Goal: Information Seeking & Learning: Learn about a topic

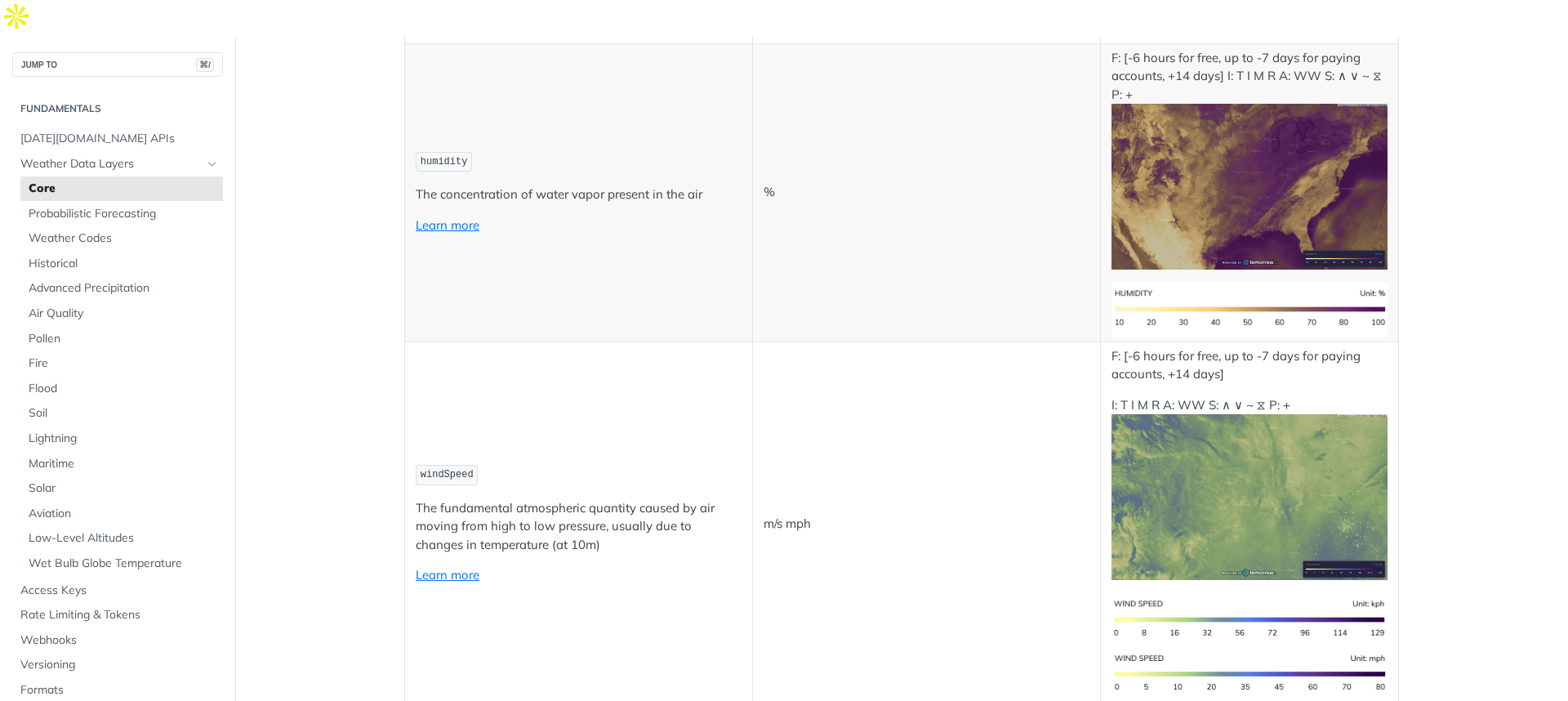
scroll to position [1987, 0]
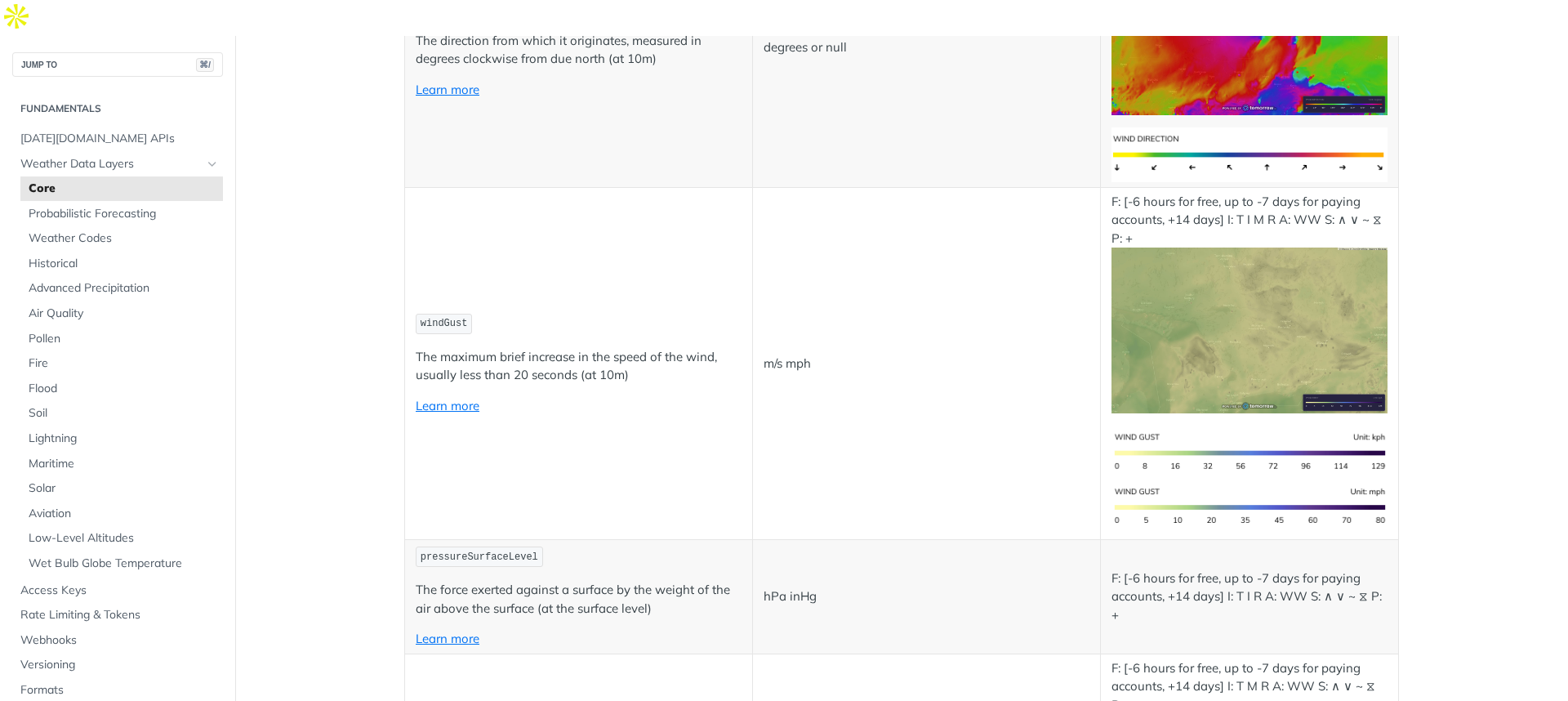
click at [965, 248] on td "m/s mph" at bounding box center [926, 363] width 348 height 353
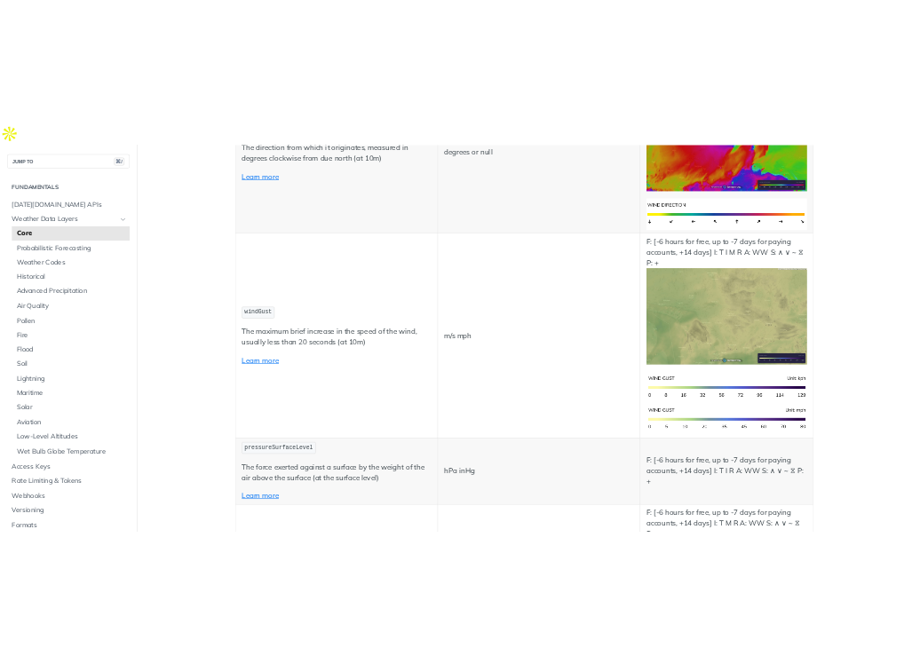
scroll to position [4926, 0]
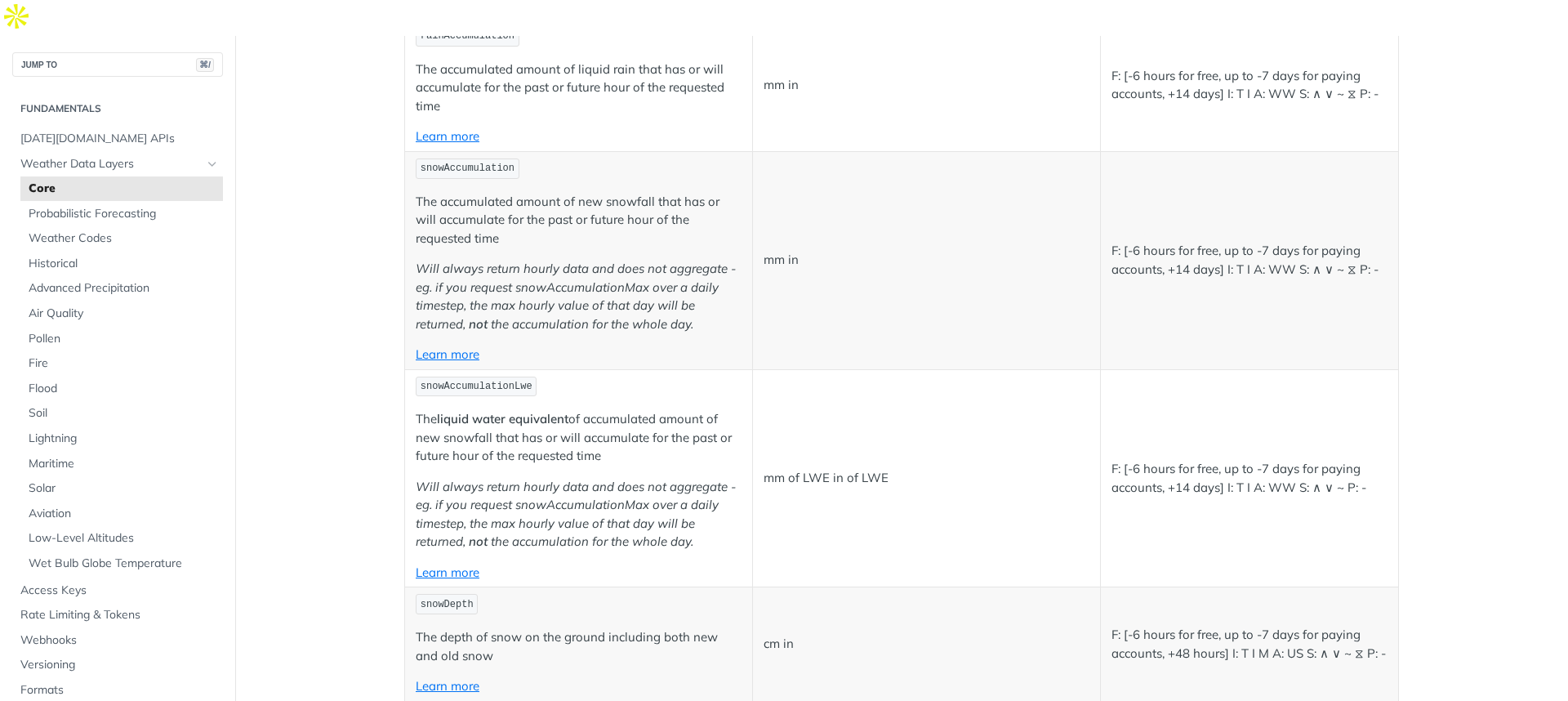
click at [826, 457] on td "mm of LWE in of LWE" at bounding box center [926, 477] width 348 height 218
click at [832, 469] on p "mm of LWE in of LWE" at bounding box center [926, 478] width 326 height 18
click at [811, 469] on p "mm of LWE in of LWE" at bounding box center [926, 478] width 326 height 18
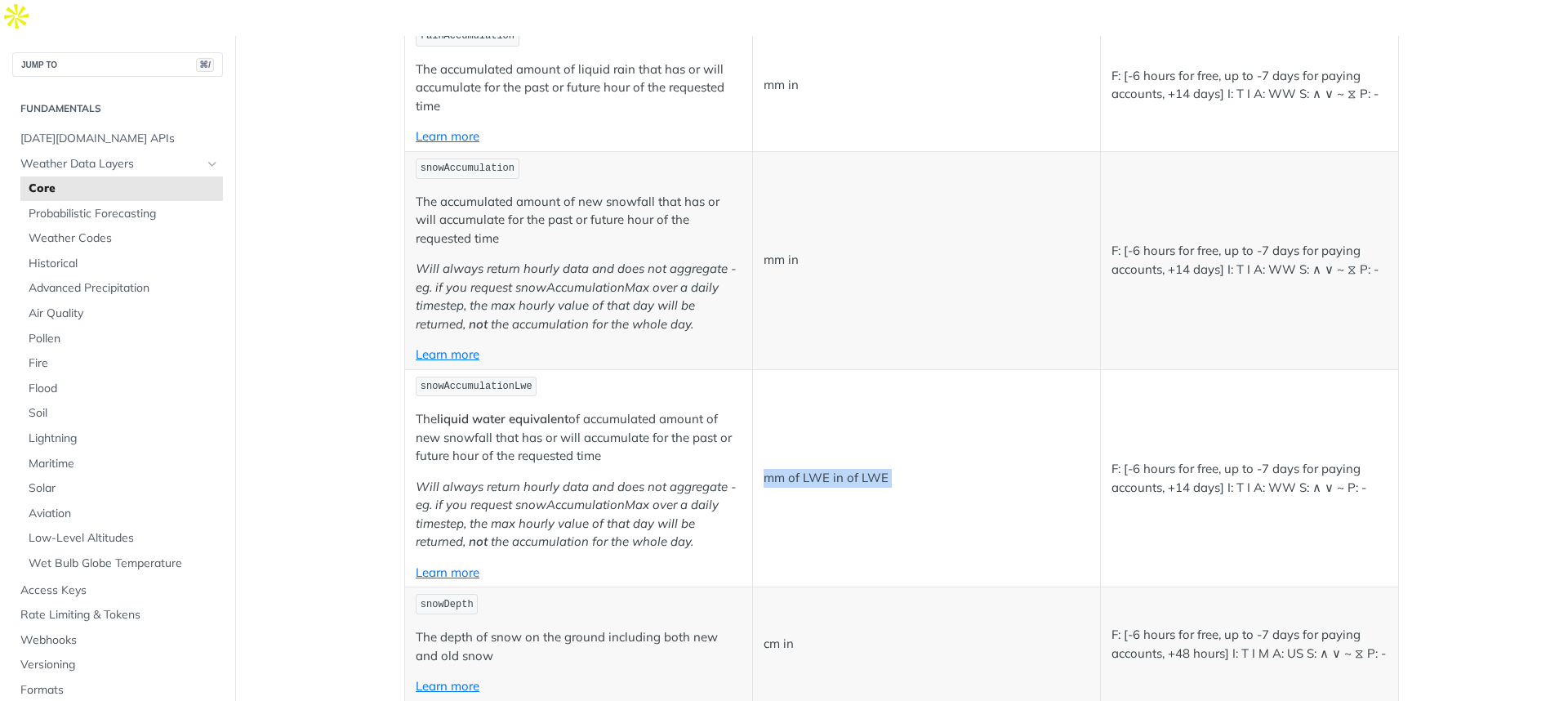
copy p "mm of LWE in of LWE"
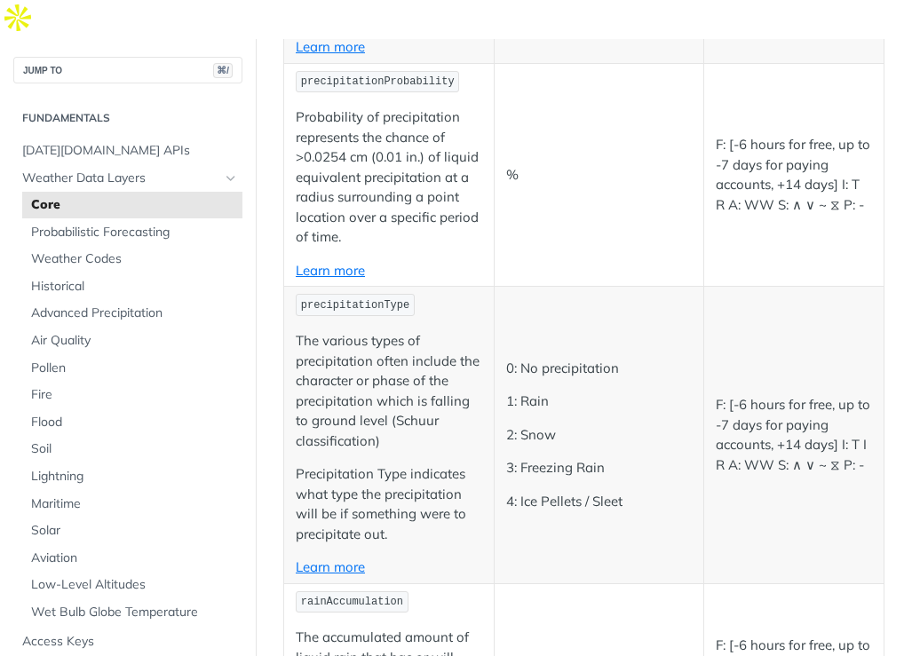
scroll to position [4290, 0]
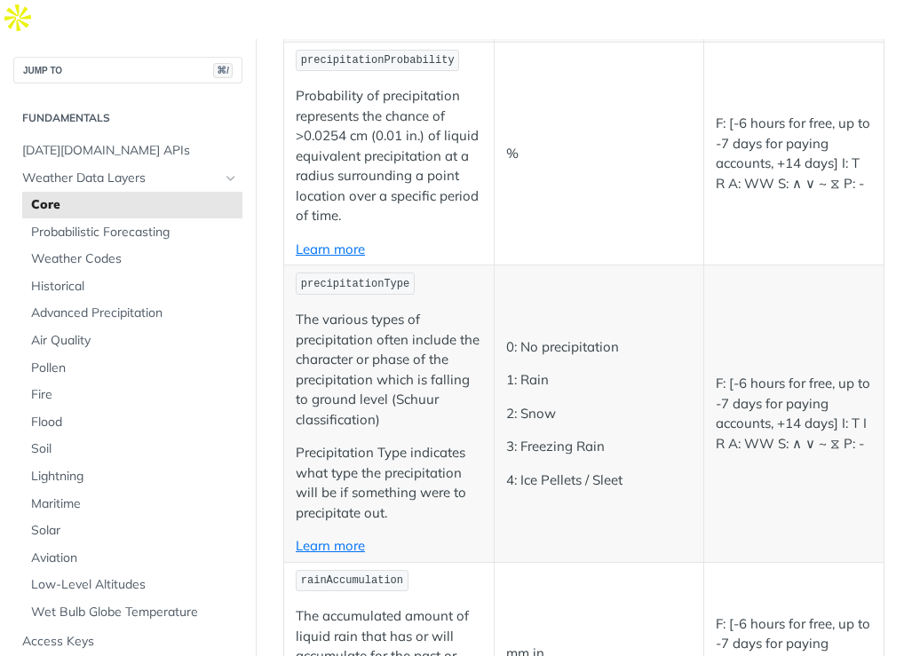
click at [592, 441] on td "0: No precipitation 1: Rain 2: Snow 3: Freezing Rain 4: Ice Pellets / Sleet" at bounding box center [599, 414] width 211 height 297
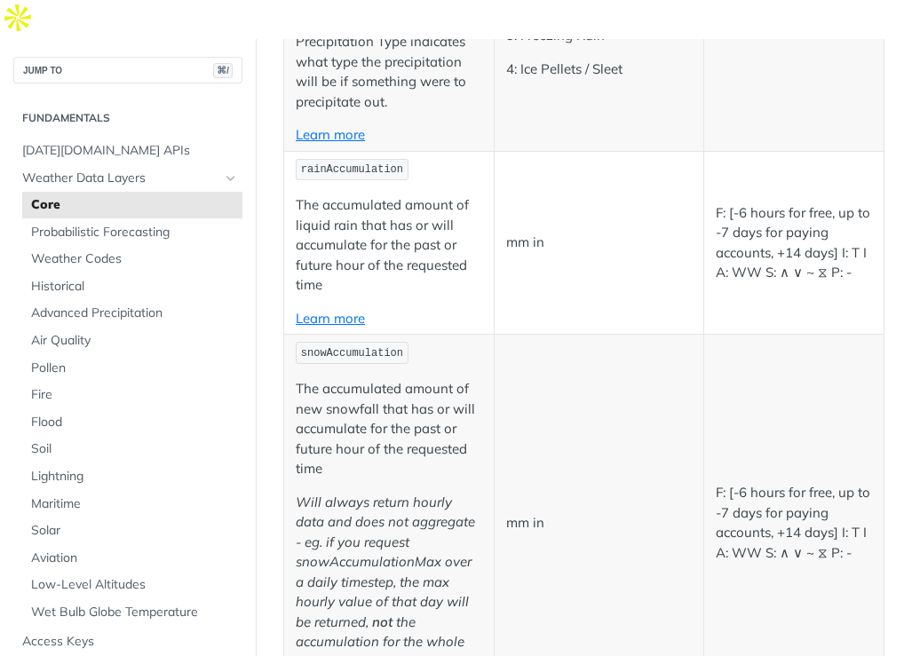
click at [533, 513] on p "mm in" at bounding box center [599, 523] width 187 height 20
copy p "mm in"
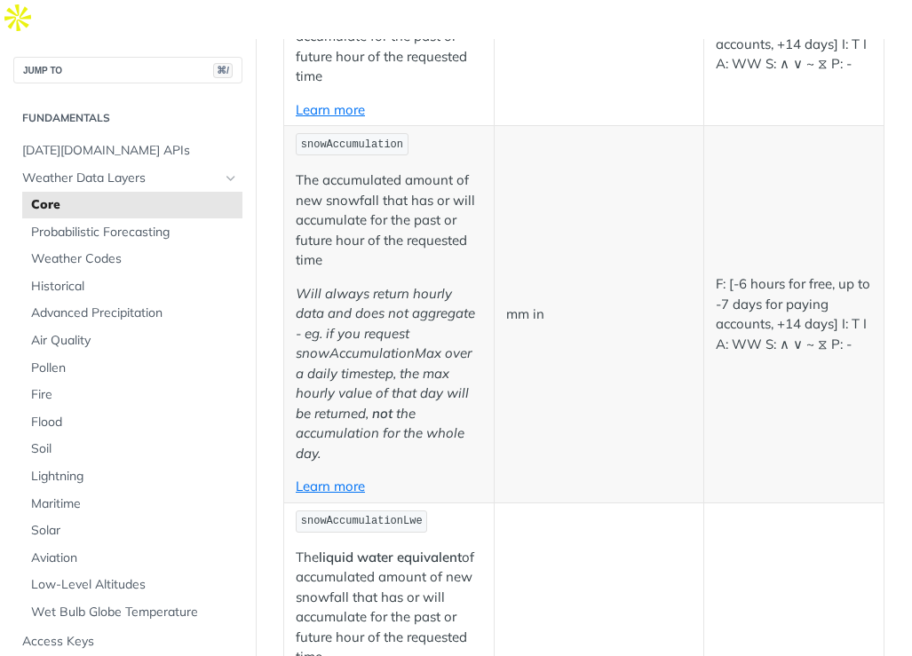
scroll to position [5307, 0]
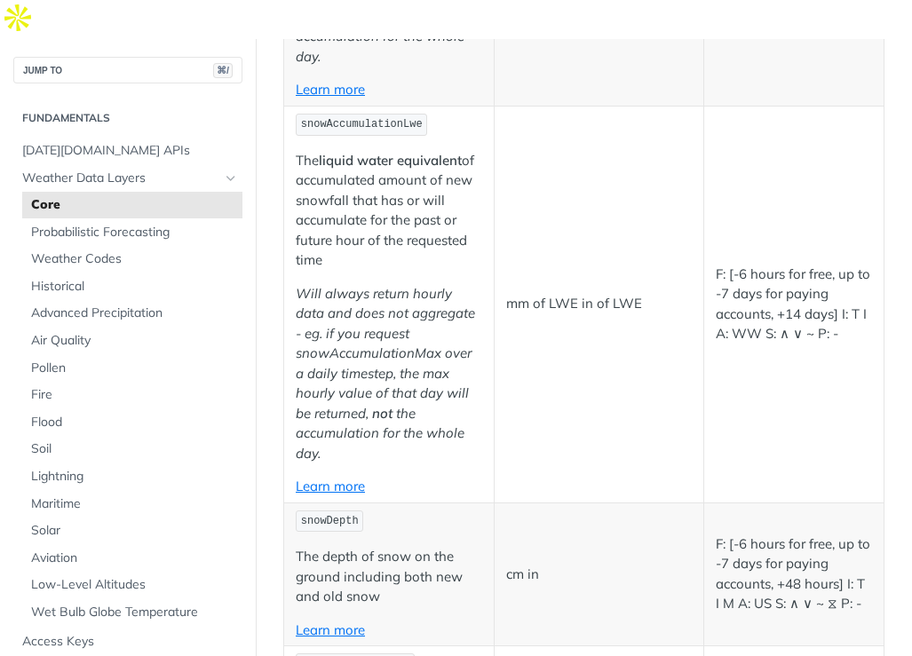
click at [330, 152] on strong "liquid water equivalent" at bounding box center [390, 160] width 143 height 17
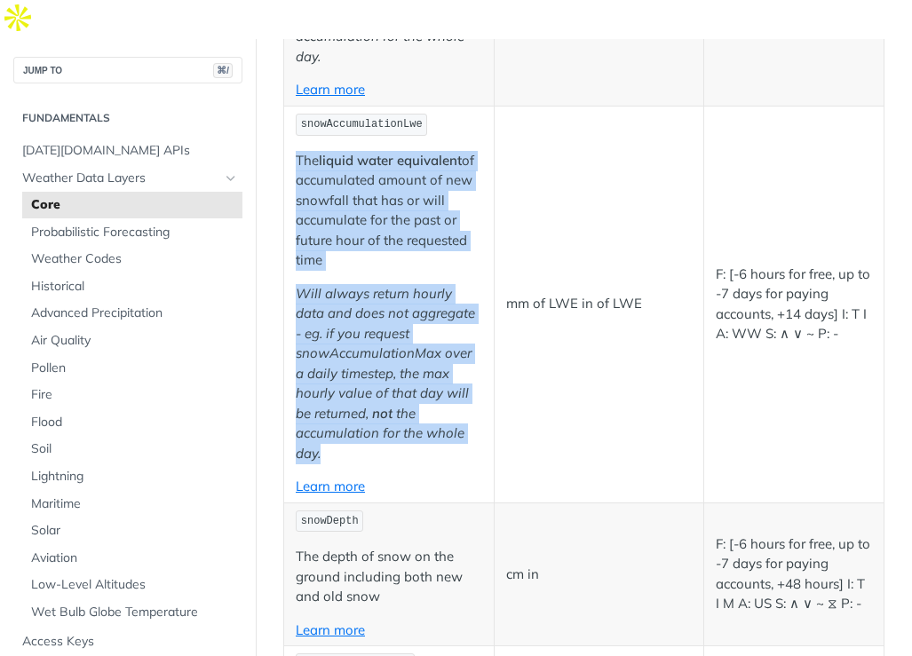
drag, startPoint x: 330, startPoint y: 139, endPoint x: 360, endPoint y: 301, distance: 164.4
click at [360, 301] on td "snowAccumulationLwe The liquid water equivalent of accumulated amount of new sn…" at bounding box center [389, 304] width 211 height 397
click at [366, 200] on p "The liquid water equivalent of accumulated amount of new snowfall that has or w…" at bounding box center [389, 211] width 187 height 120
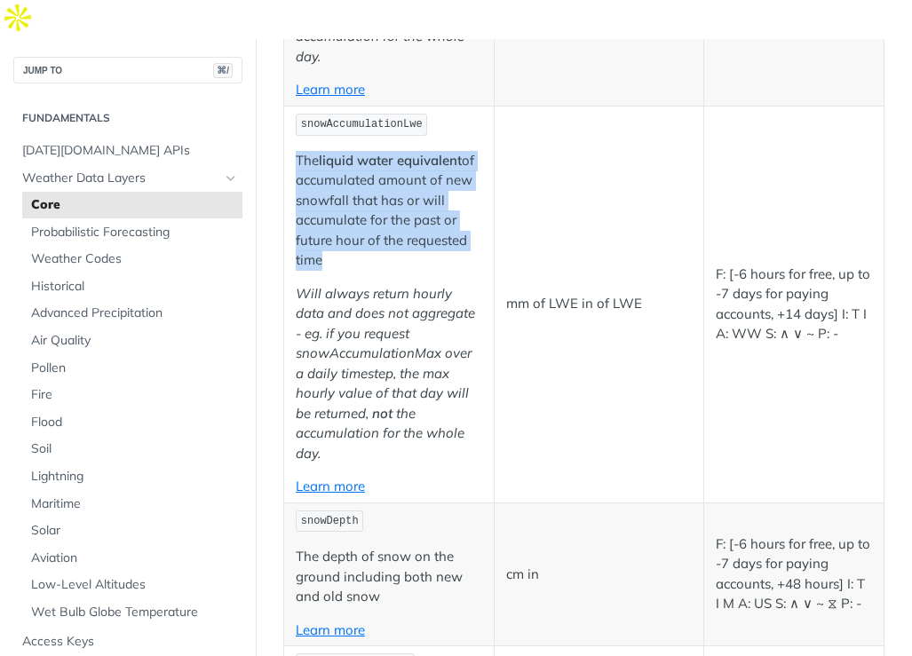
drag, startPoint x: 359, startPoint y: 245, endPoint x: 291, endPoint y: 132, distance: 131.5
click at [291, 132] on td "snowAccumulationLwe The liquid water equivalent of accumulated amount of new sn…" at bounding box center [389, 304] width 211 height 397
copy p "The liquid water equivalent of accumulated amount of new snowfall that has or w…"
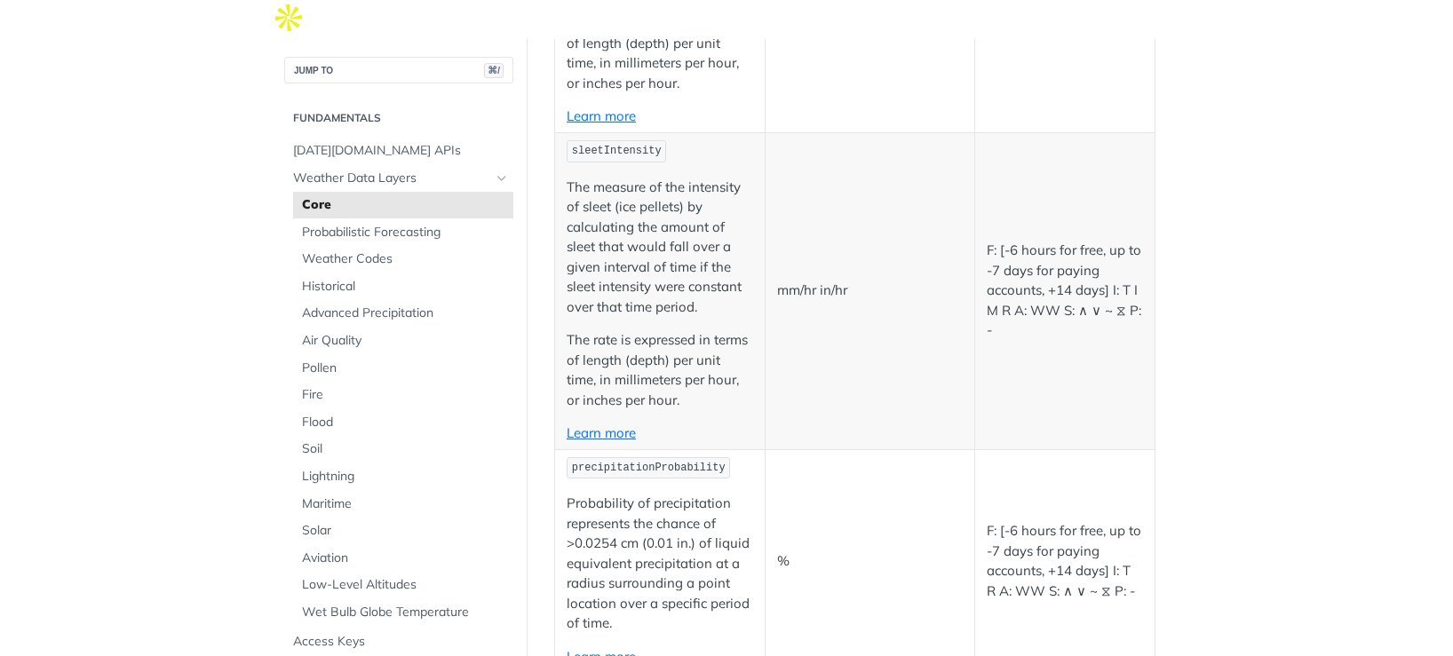
scroll to position [3859, 0]
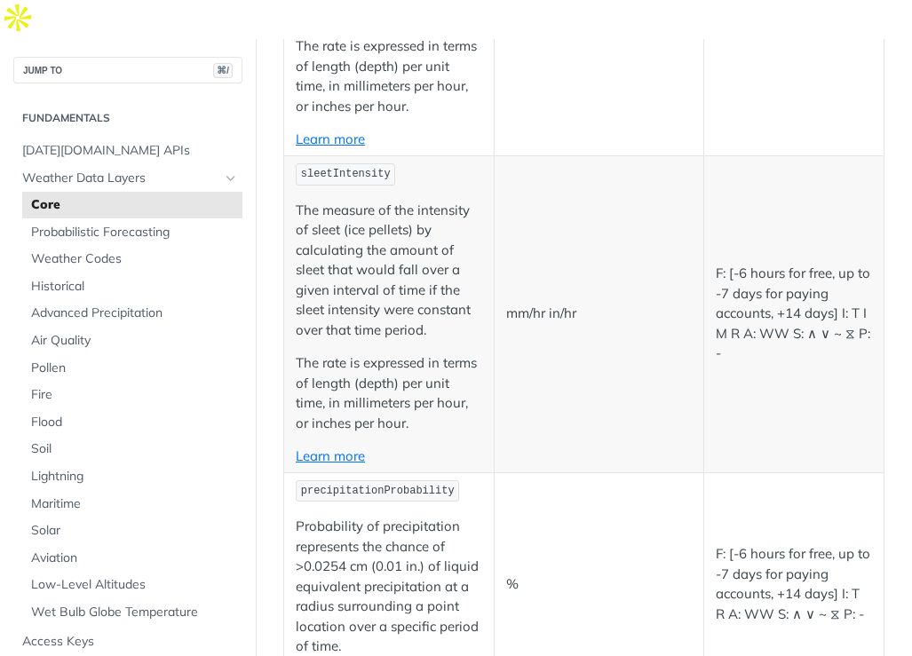
click at [516, 303] on td "mm/hr in/hr" at bounding box center [599, 313] width 211 height 317
click at [522, 304] on p "mm/hr in/hr" at bounding box center [599, 314] width 187 height 20
copy p "mm/hr in/hr"
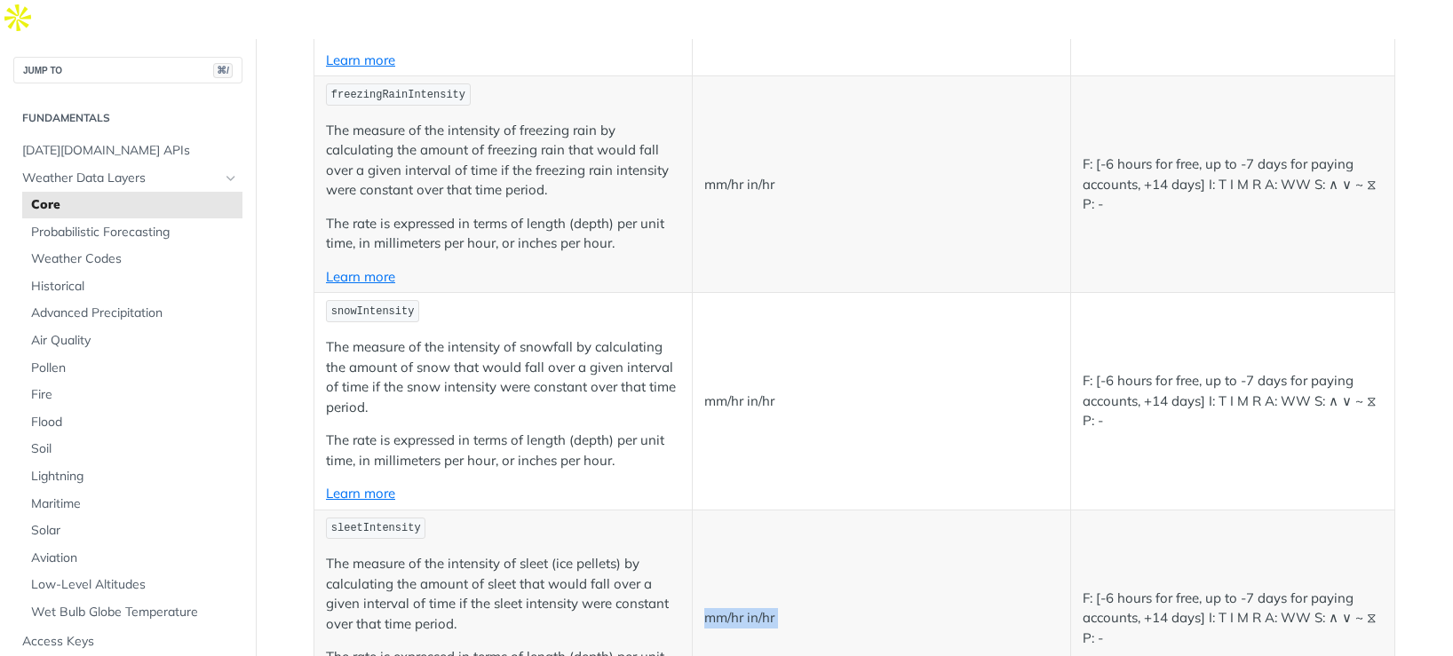
scroll to position [4239, 0]
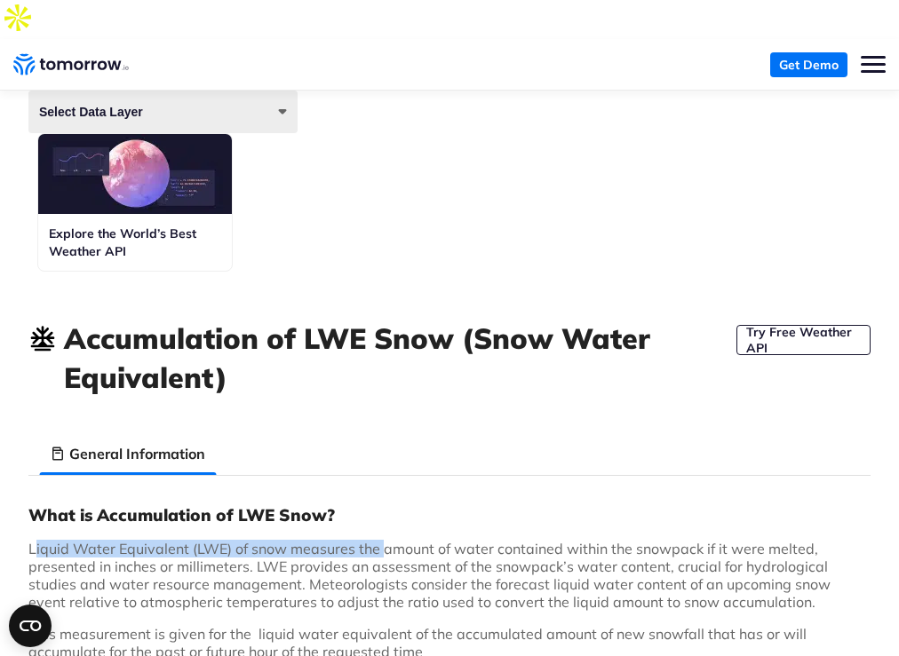
drag, startPoint x: 301, startPoint y: 278, endPoint x: 649, endPoint y: 282, distance: 348.2
click at [649, 540] on span "Liquid Water Equivalent (LWE) of snow measures the amount of water contained wi…" at bounding box center [429, 575] width 802 height 71
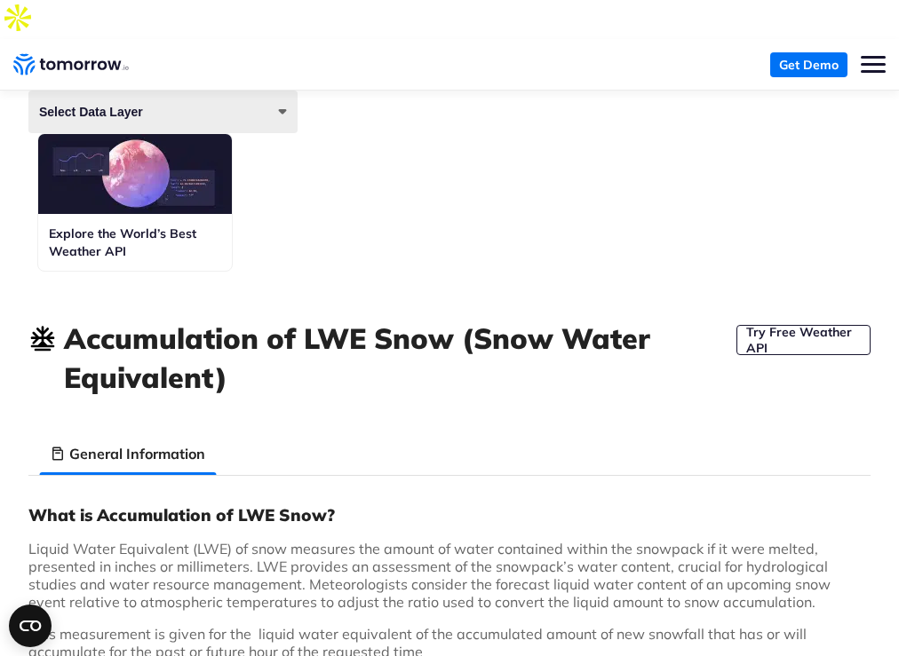
click at [602, 540] on span "Liquid Water Equivalent (LWE) of snow measures the amount of water contained wi…" at bounding box center [429, 575] width 802 height 71
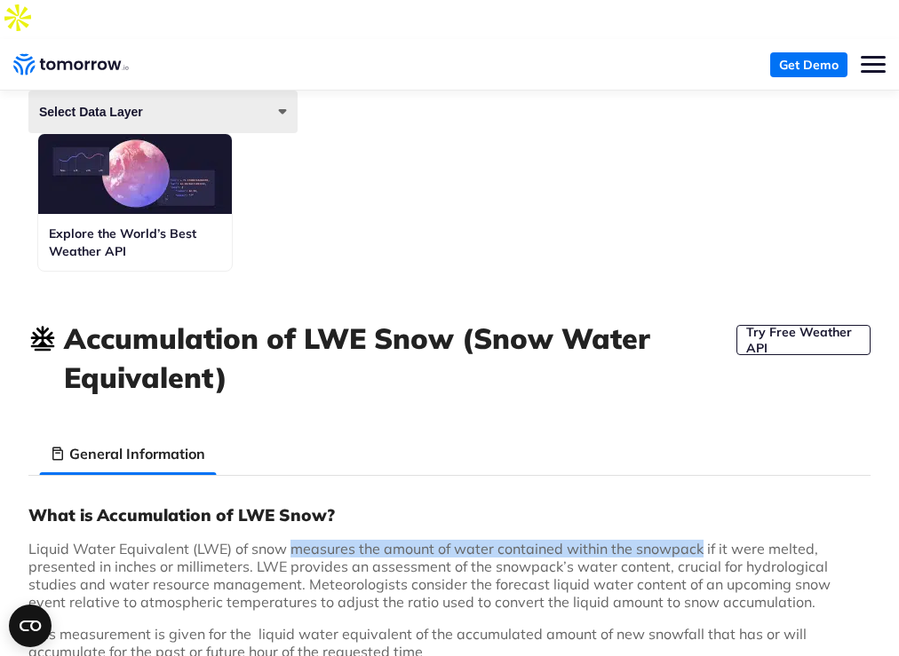
drag, startPoint x: 602, startPoint y: 276, endPoint x: 424, endPoint y: 293, distance: 179.3
click at [424, 540] on span "Liquid Water Equivalent (LWE) of snow measures the amount of water contained wi…" at bounding box center [429, 575] width 802 height 71
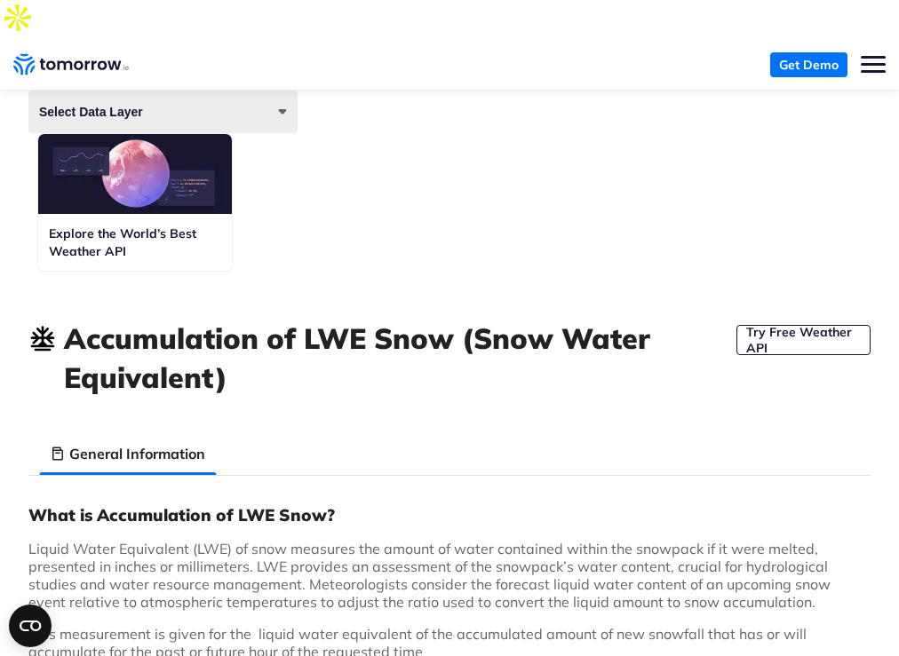
click at [533, 540] on span "Liquid Water Equivalent (LWE) of snow measures the amount of water contained wi…" at bounding box center [429, 575] width 802 height 71
click at [538, 540] on span "Liquid Water Equivalent (LWE) of snow measures the amount of water contained wi…" at bounding box center [429, 575] width 802 height 71
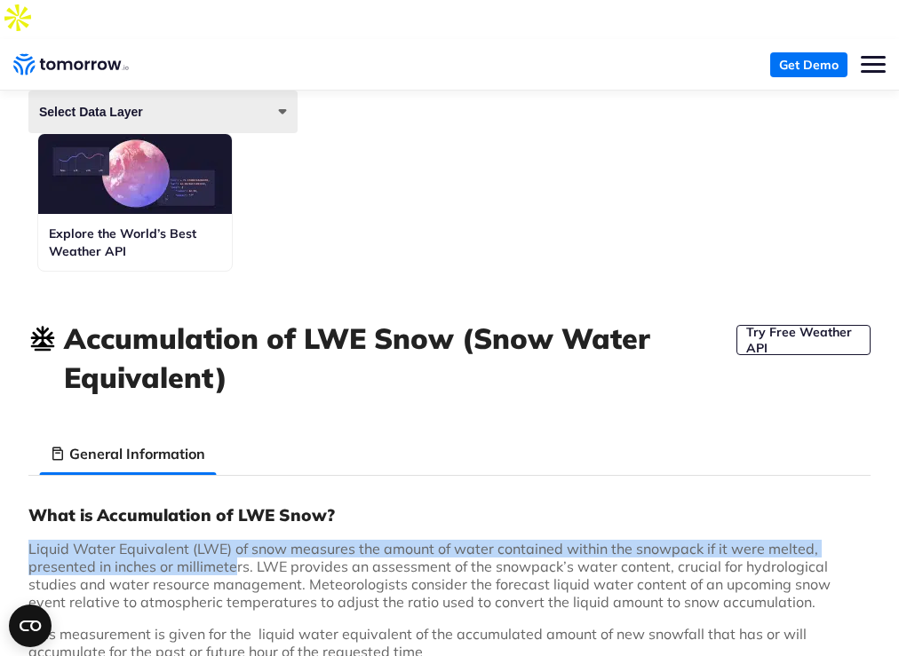
drag, startPoint x: 297, startPoint y: 270, endPoint x: 757, endPoint y: 288, distance: 460.4
click at [757, 540] on span "Liquid Water Equivalent (LWE) of snow measures the amount of water contained wi…" at bounding box center [429, 575] width 802 height 71
click at [767, 540] on span "Liquid Water Equivalent (LWE) of snow measures the amount of water contained wi…" at bounding box center [429, 575] width 802 height 71
copy span "Liquid Water Equivalent (LWE) of snow measures the amount of water contained wi…"
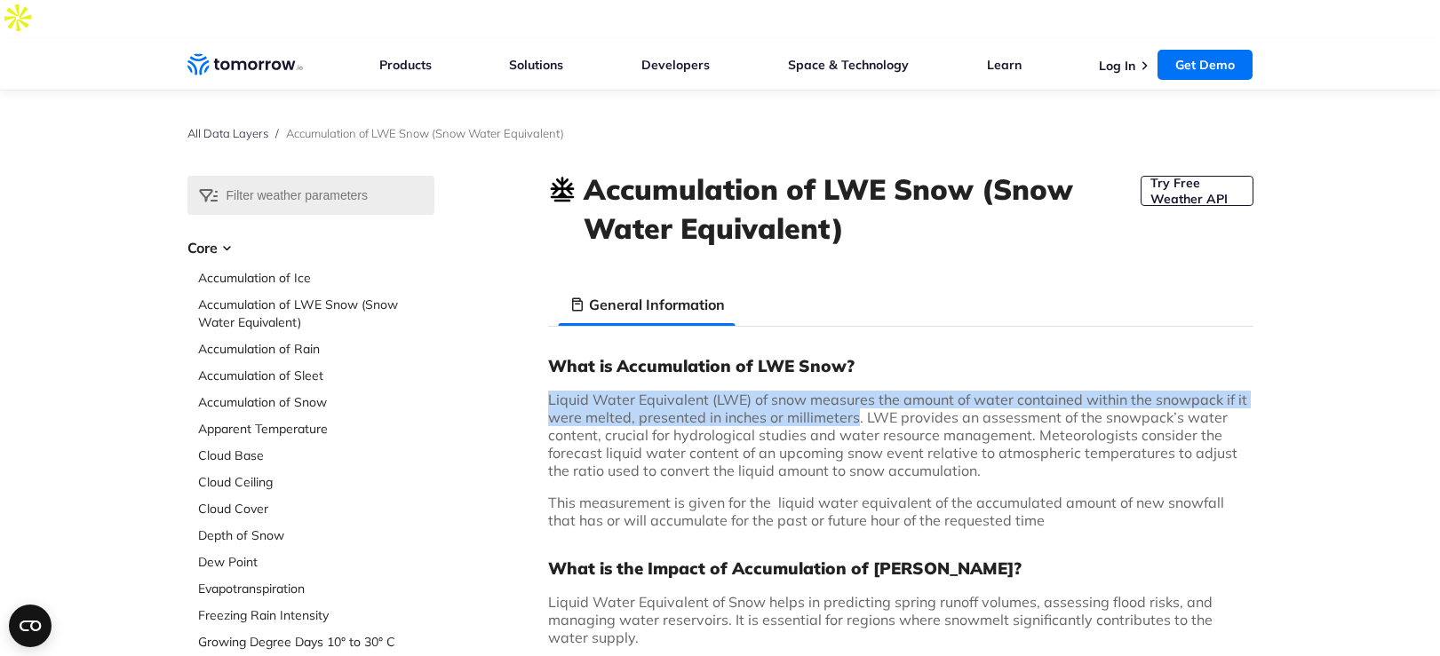
copy span "Liquid Water Equivalent (LWE) of snow measures the amount of water contained wi…"
